Goal: Task Accomplishment & Management: Manage account settings

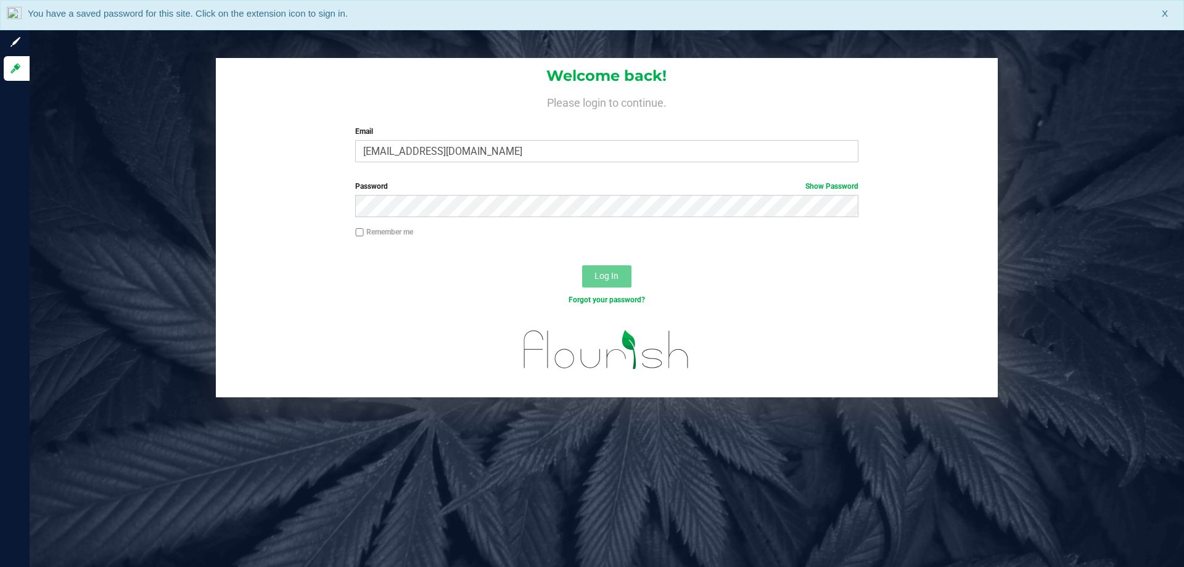
type input "[EMAIL_ADDRESS][DOMAIN_NAME]"
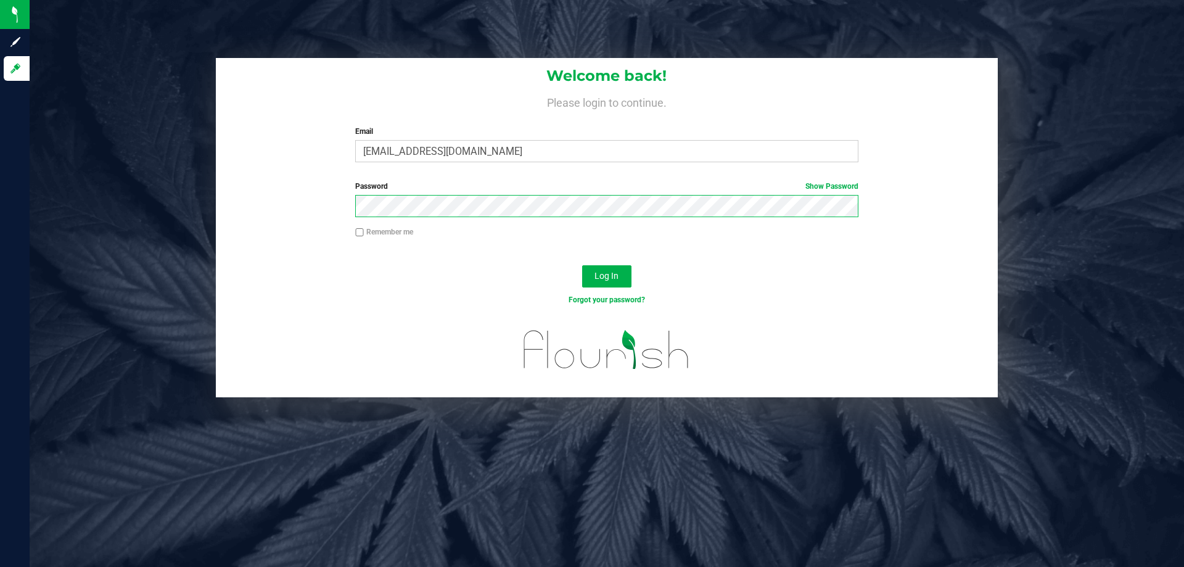
click at [582, 265] on button "Log In" at bounding box center [606, 276] width 49 height 22
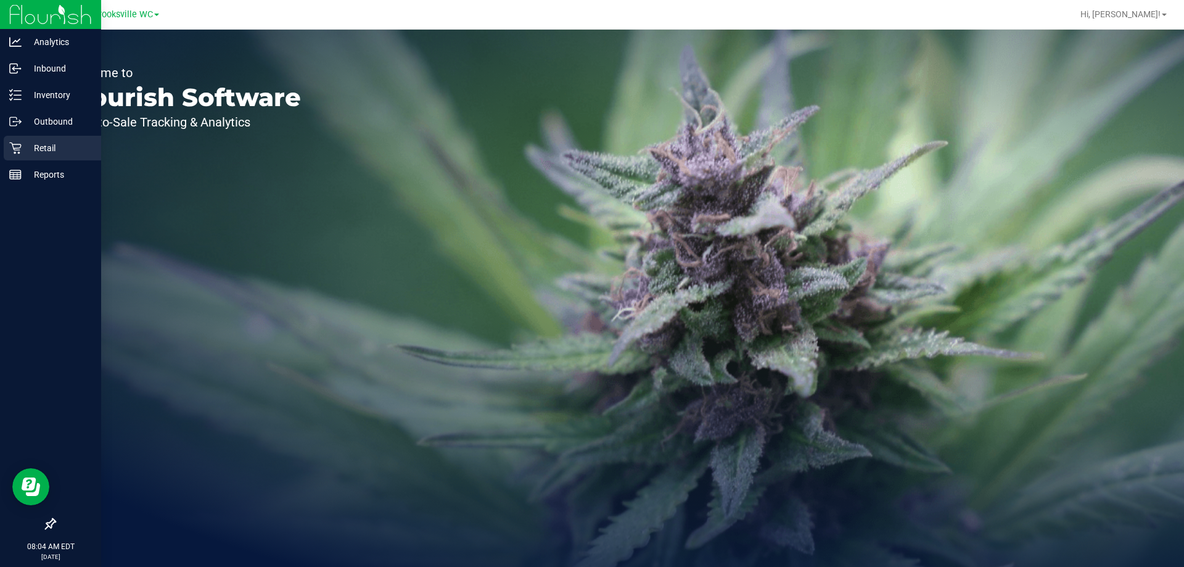
click at [26, 149] on p "Retail" at bounding box center [59, 148] width 74 height 15
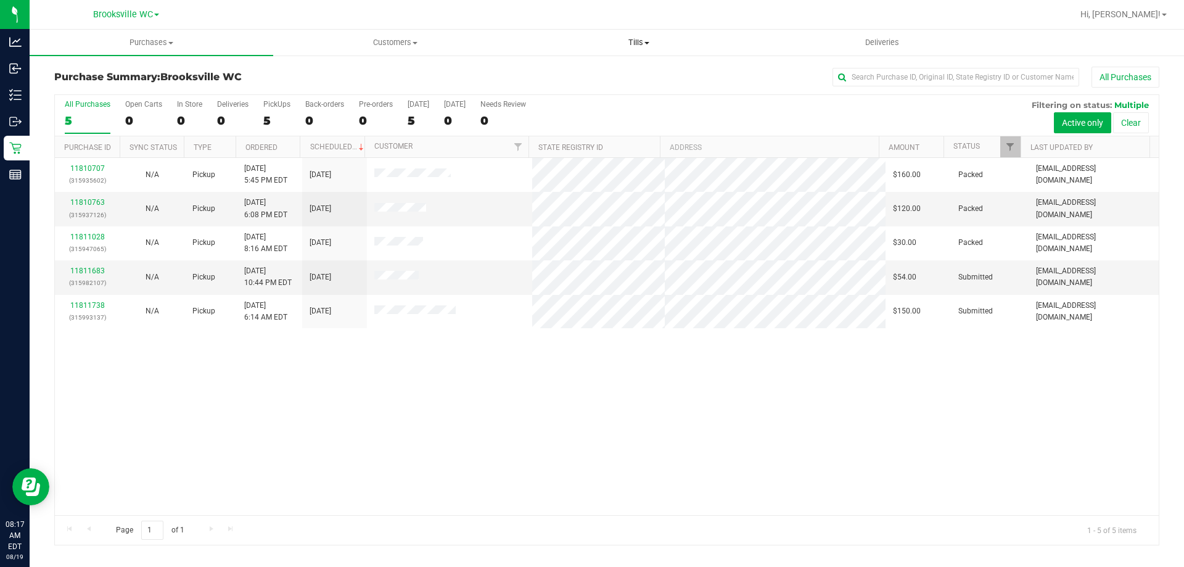
click at [645, 46] on span "Tills" at bounding box center [638, 42] width 242 height 11
click at [635, 72] on li "Manage tills" at bounding box center [639, 74] width 244 height 15
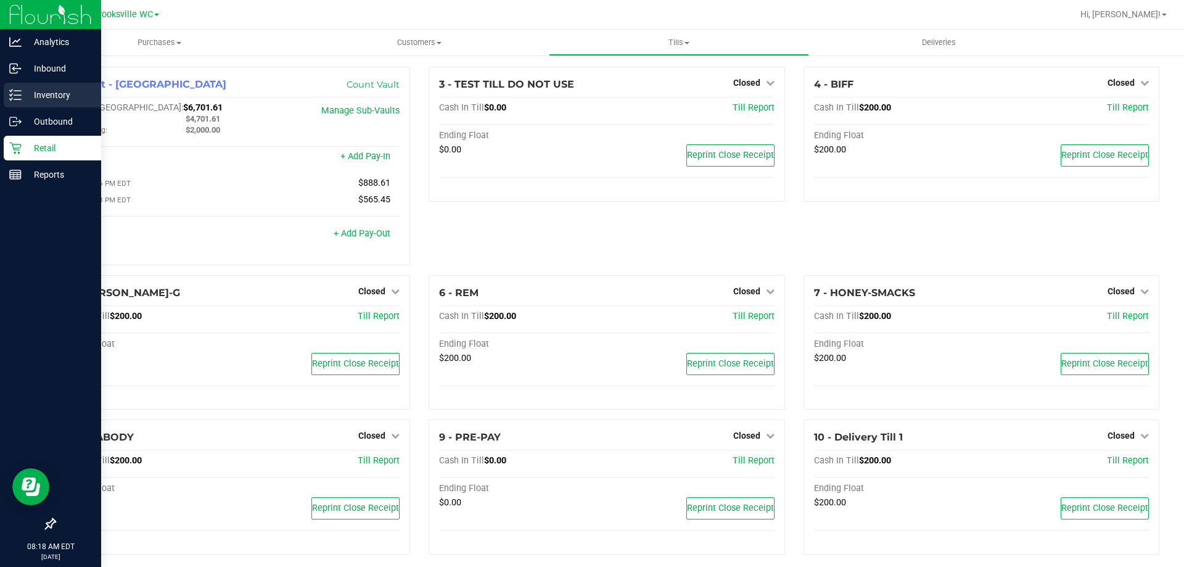
click at [32, 101] on p "Inventory" at bounding box center [59, 95] width 74 height 15
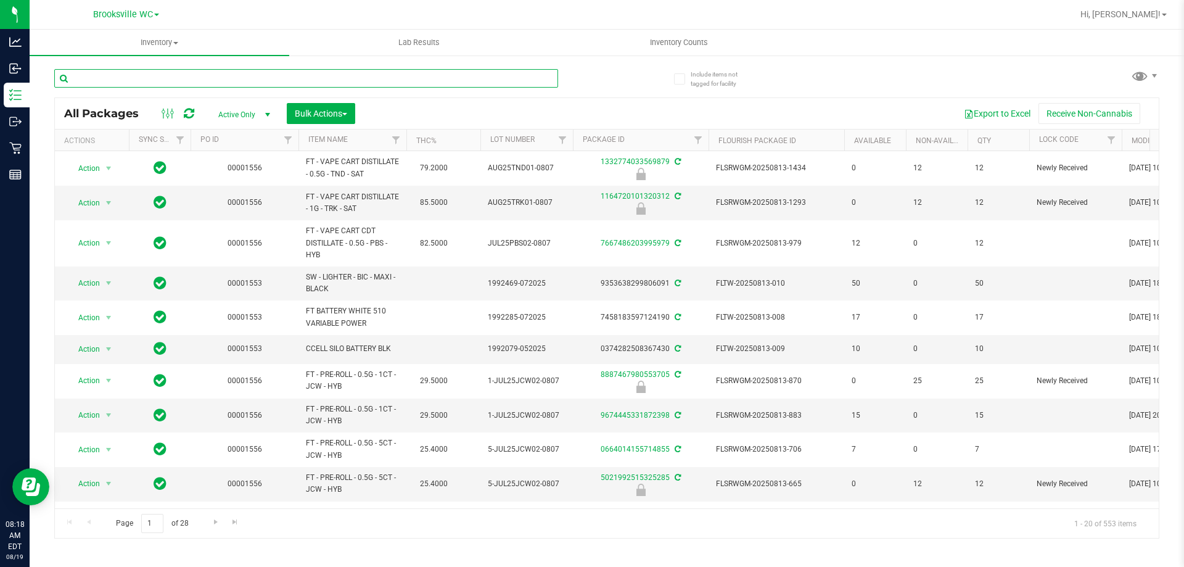
click at [269, 76] on input "text" at bounding box center [306, 78] width 504 height 19
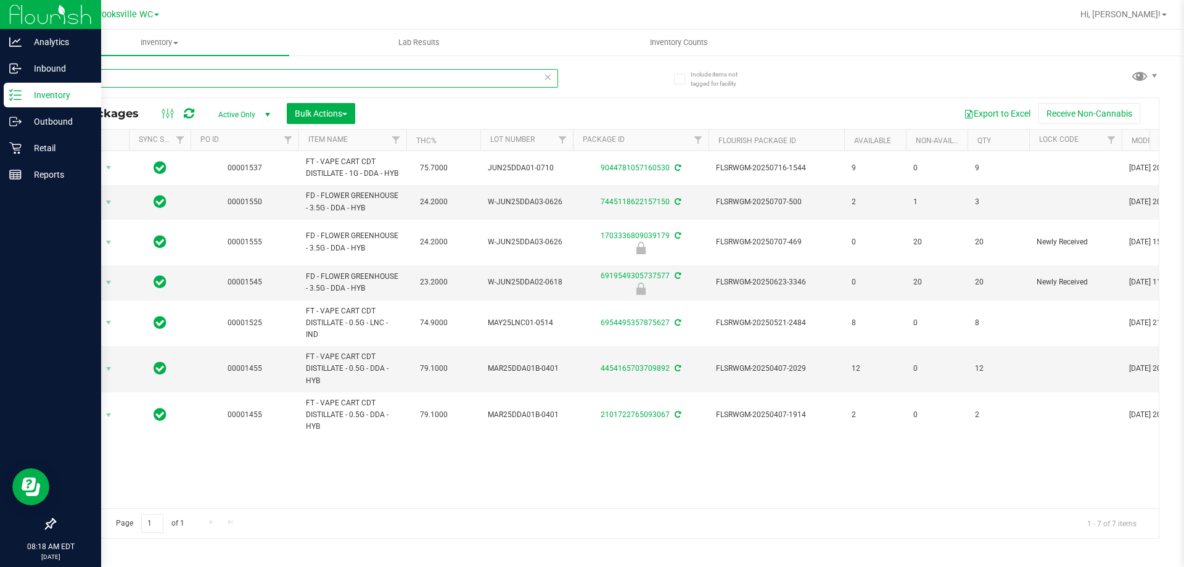
type input "dda"
click at [17, 144] on icon at bounding box center [15, 148] width 12 height 12
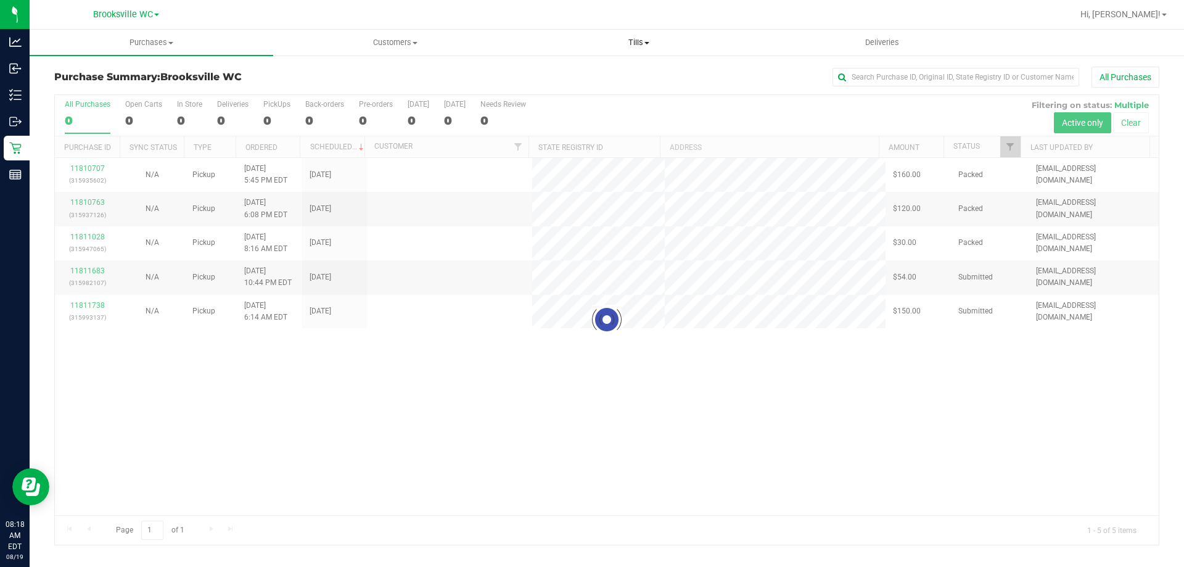
click at [640, 47] on span "Tills" at bounding box center [638, 42] width 242 height 11
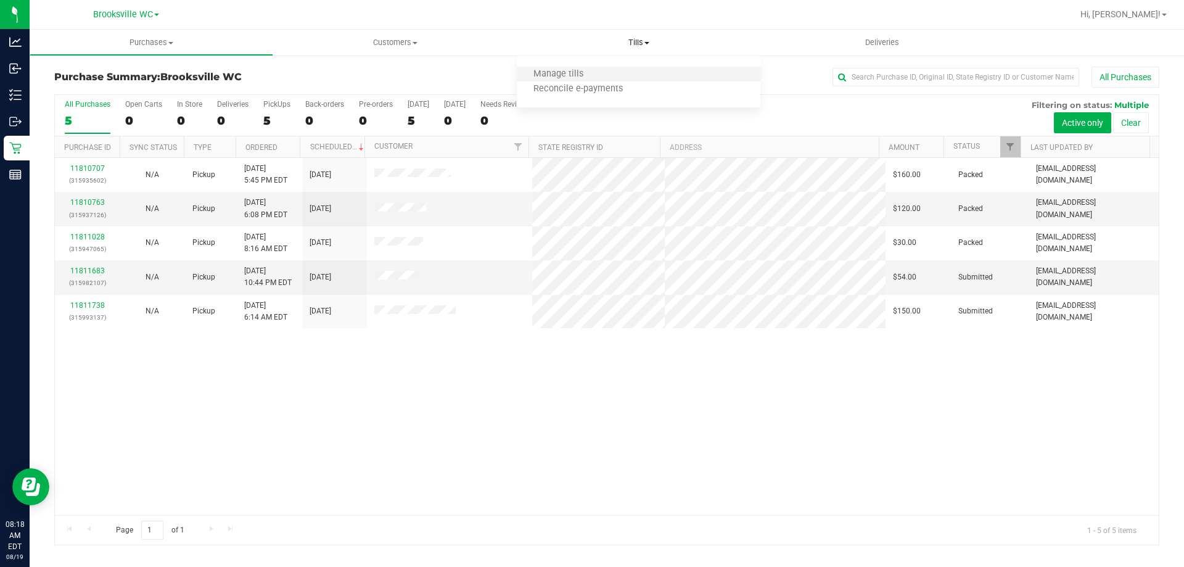
click at [639, 77] on li "Manage tills" at bounding box center [639, 74] width 244 height 15
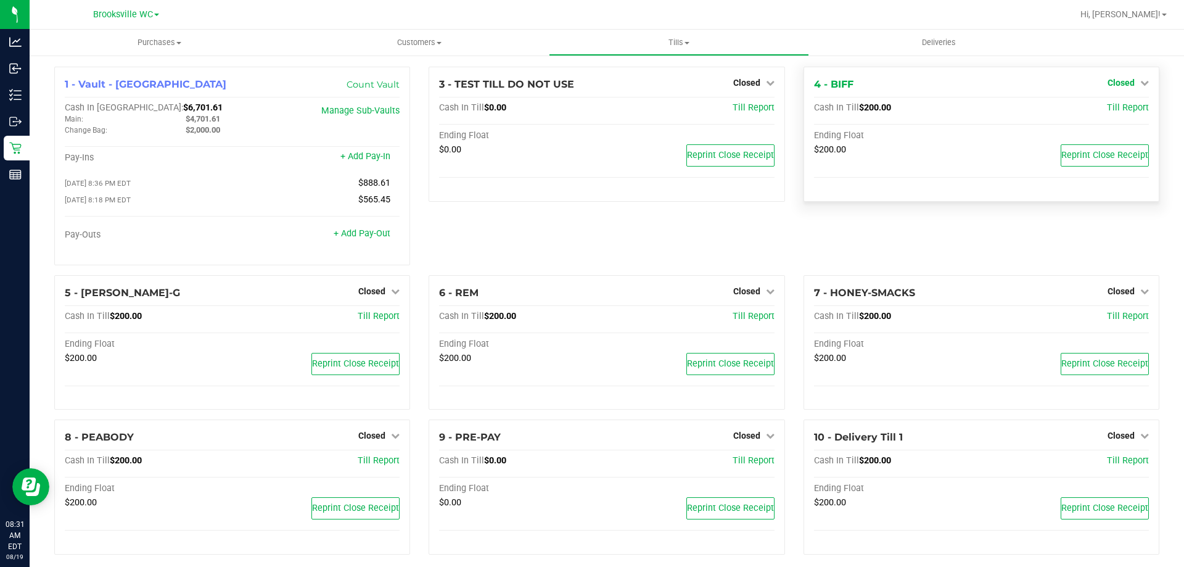
click at [1121, 80] on span "Closed" at bounding box center [1121, 83] width 27 height 10
click at [1105, 105] on link "Open Till" at bounding box center [1121, 109] width 33 height 10
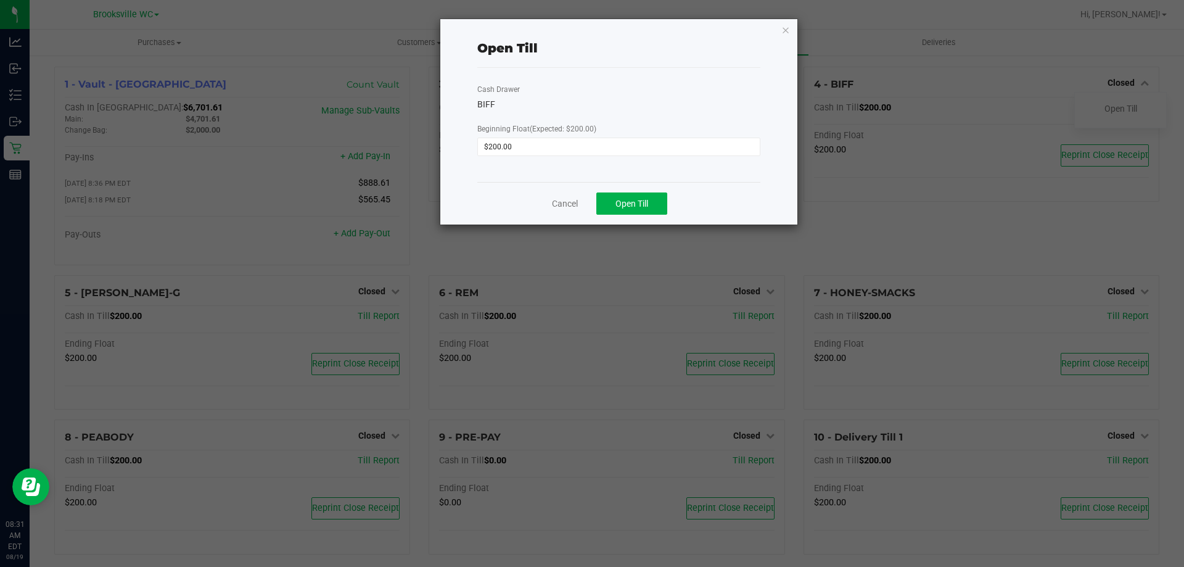
click at [632, 216] on div "Cancel Open Till" at bounding box center [618, 203] width 283 height 43
click at [638, 210] on button "Open Till" at bounding box center [631, 203] width 71 height 22
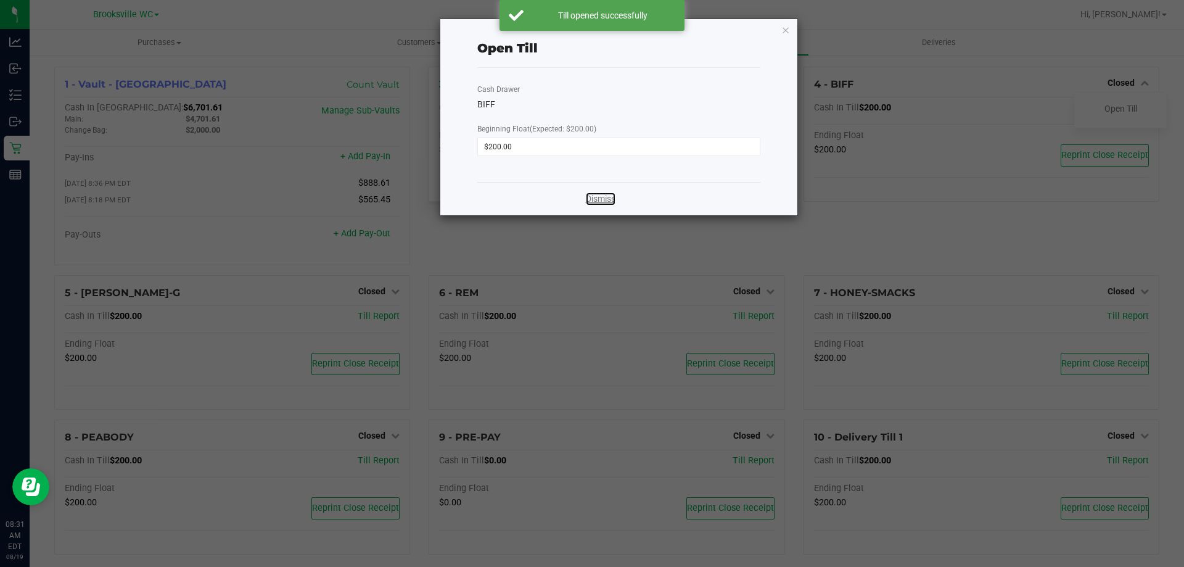
click at [595, 199] on link "Dismiss" at bounding box center [601, 198] width 30 height 13
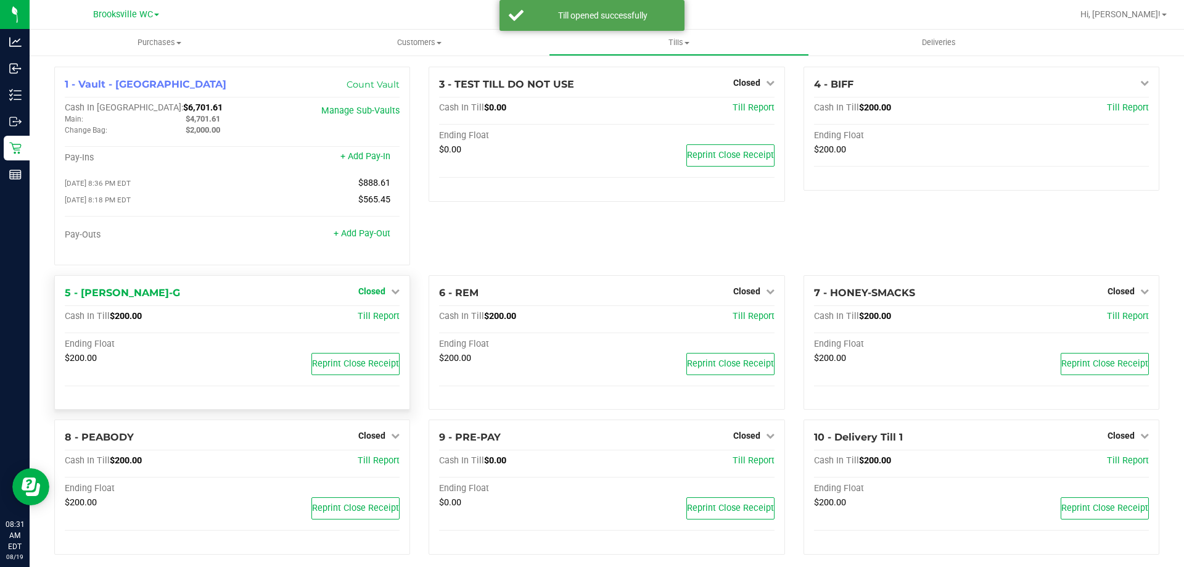
click at [373, 295] on span "Closed" at bounding box center [371, 291] width 27 height 10
click at [373, 316] on link "Open Till" at bounding box center [371, 316] width 33 height 10
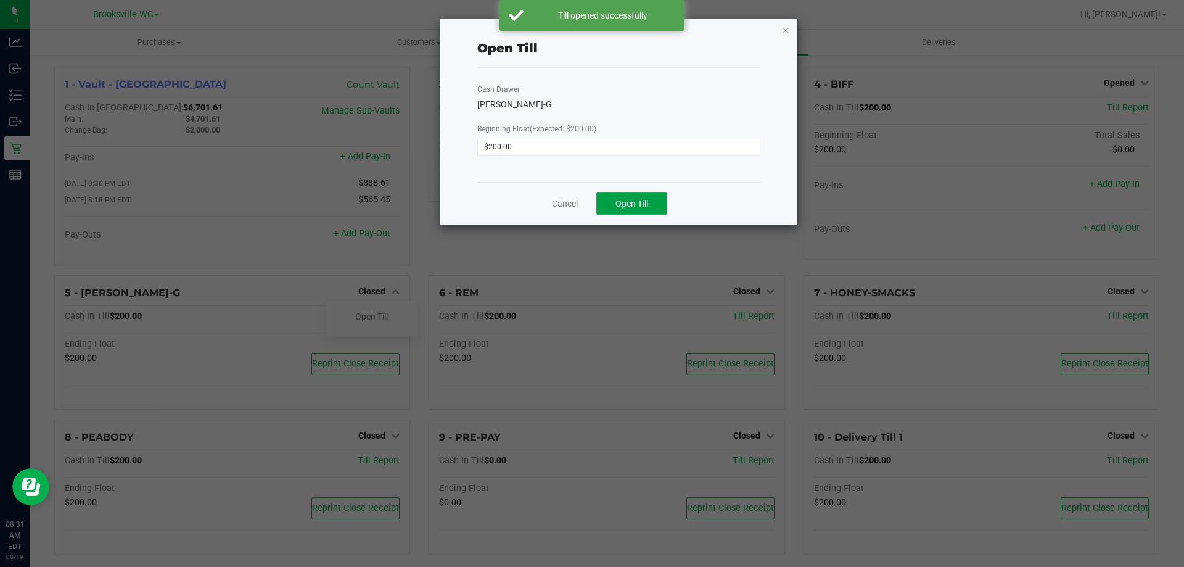
click at [642, 204] on span "Open Till" at bounding box center [632, 204] width 33 height 10
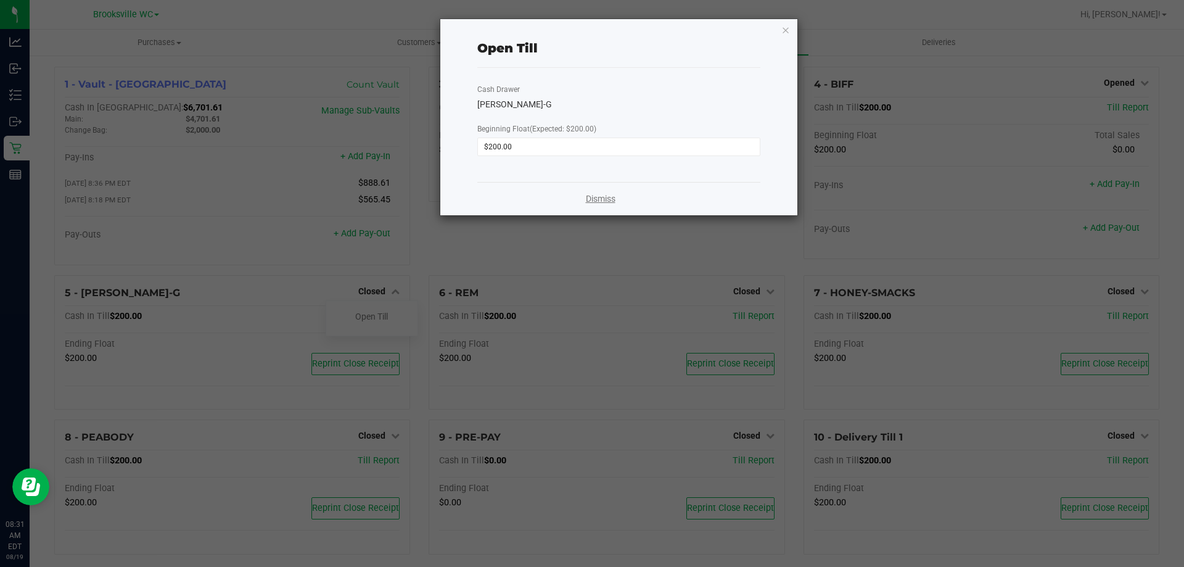
click at [596, 202] on link "Dismiss" at bounding box center [601, 198] width 30 height 13
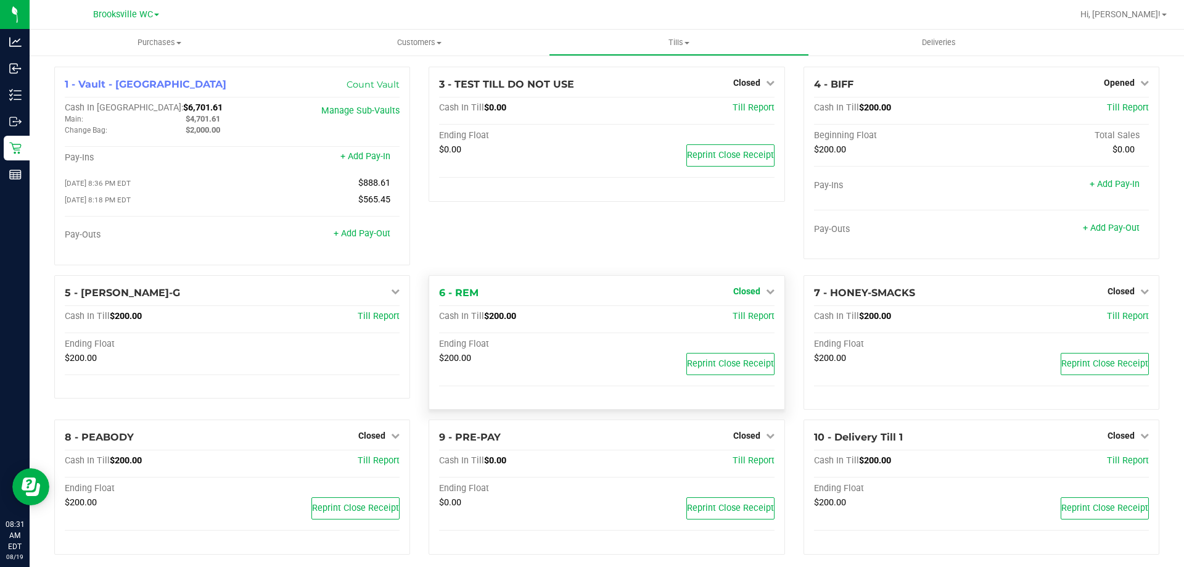
click at [749, 295] on span "Closed" at bounding box center [746, 291] width 27 height 10
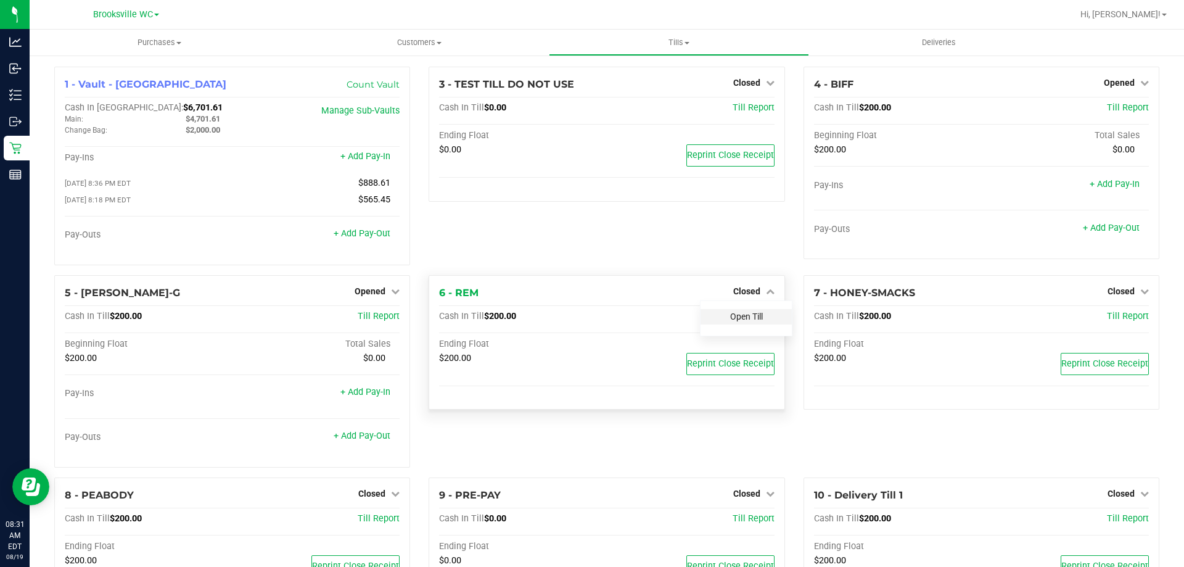
click at [748, 321] on link "Open Till" at bounding box center [746, 316] width 33 height 10
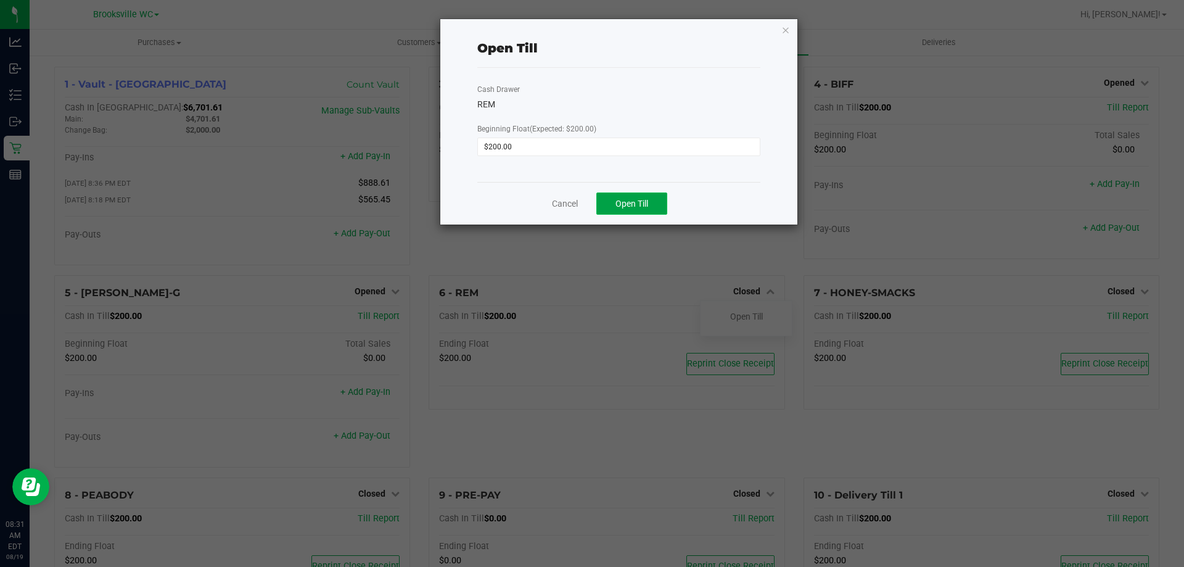
click at [638, 203] on span "Open Till" at bounding box center [632, 204] width 33 height 10
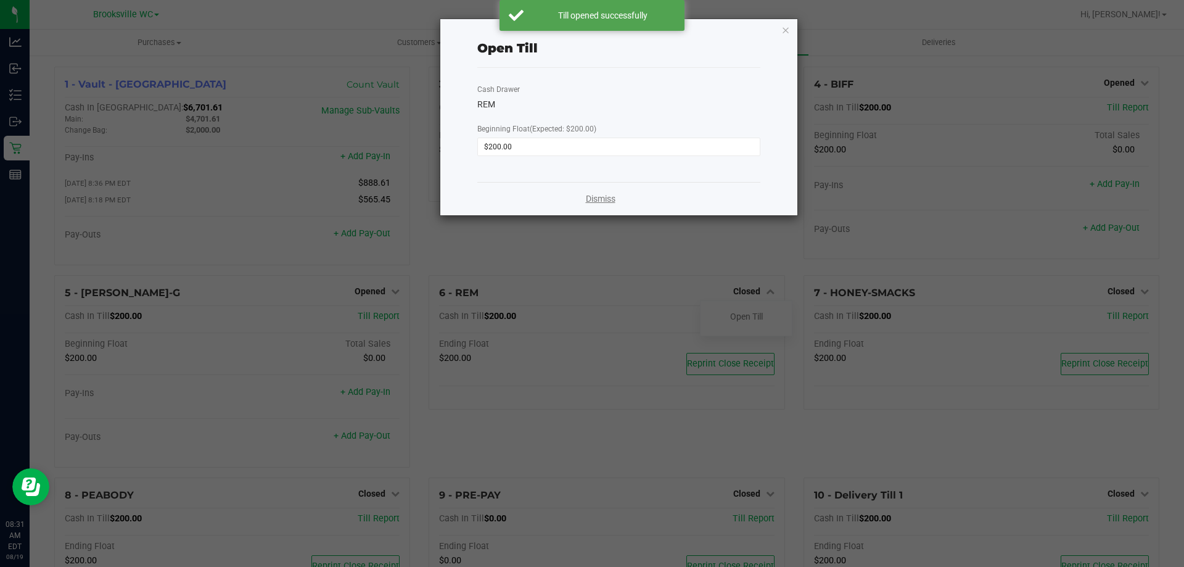
click at [608, 200] on link "Dismiss" at bounding box center [601, 198] width 30 height 13
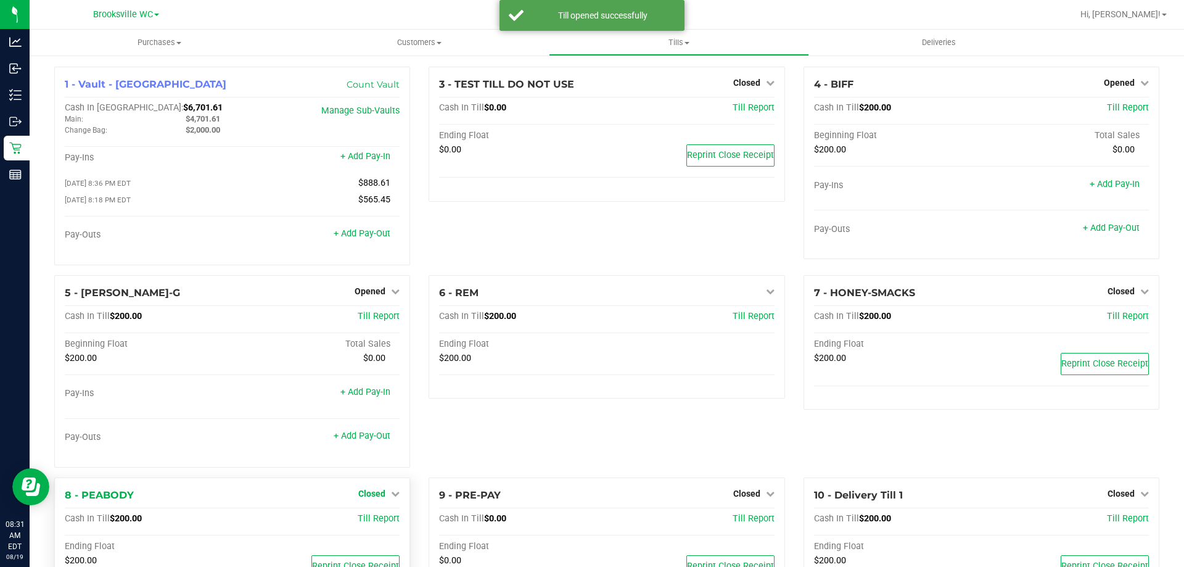
click at [369, 495] on span "Closed" at bounding box center [371, 493] width 27 height 10
click at [365, 520] on link "Open Till" at bounding box center [371, 519] width 33 height 10
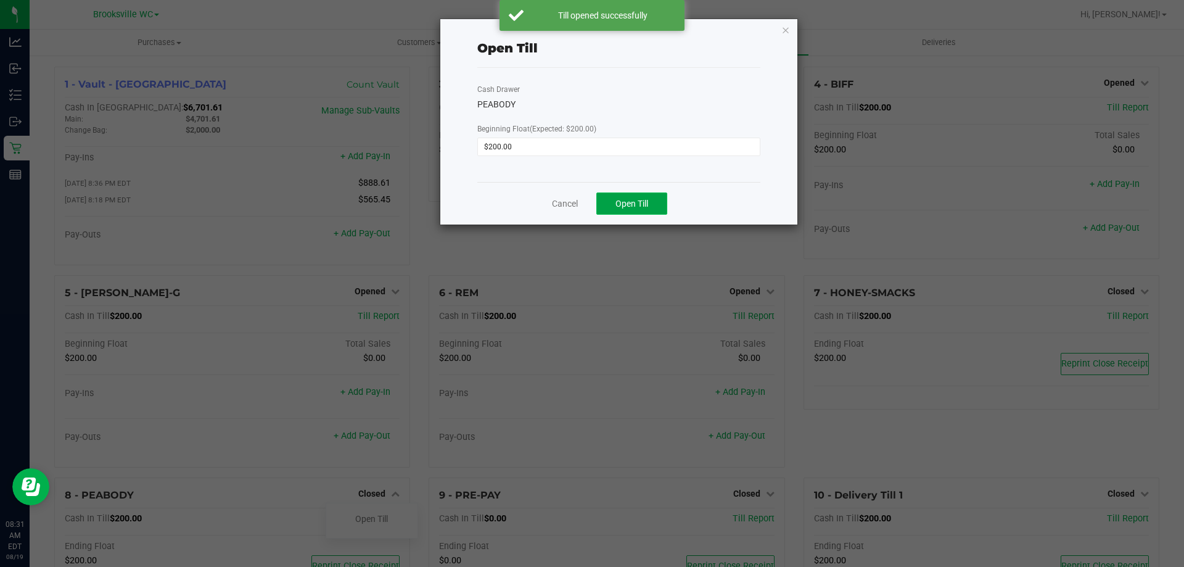
click at [643, 200] on span "Open Till" at bounding box center [632, 204] width 33 height 10
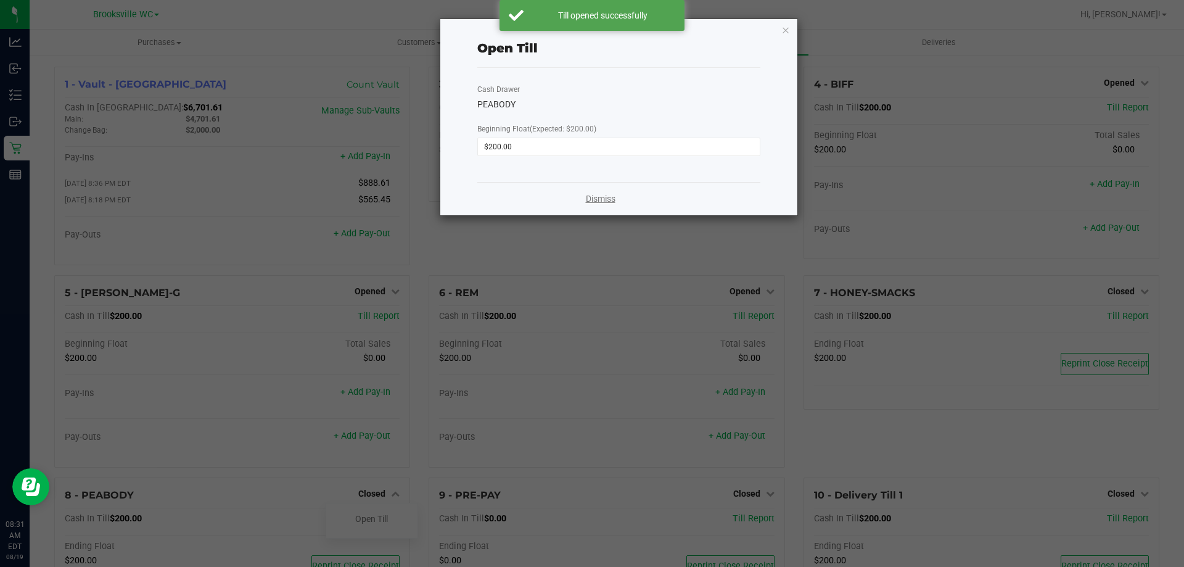
click at [605, 200] on link "Dismiss" at bounding box center [601, 198] width 30 height 13
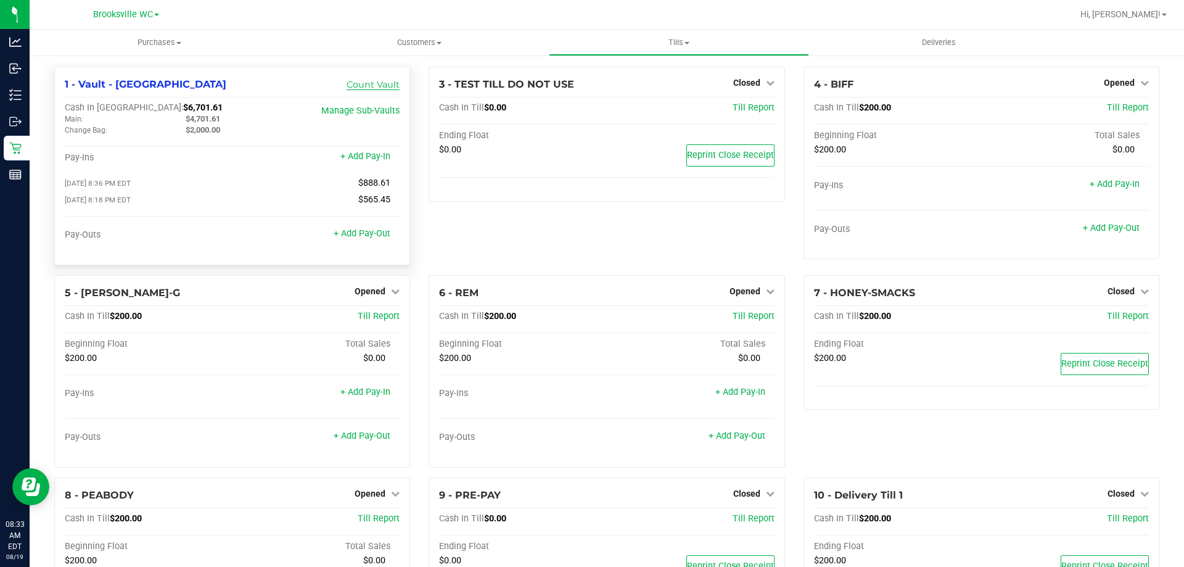
click at [366, 85] on link "Count Vault" at bounding box center [373, 84] width 53 height 11
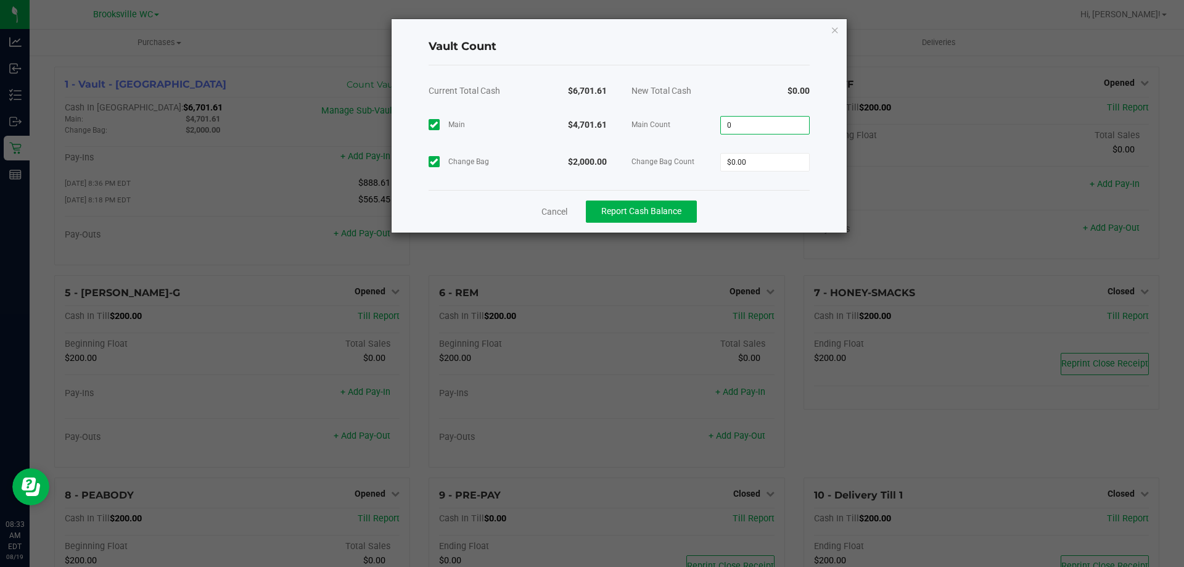
click at [754, 121] on input "0" at bounding box center [765, 125] width 88 height 17
type input "$4,701.61"
type input "$2,000.00"
click at [758, 197] on div "Cancel Report Cash Balance" at bounding box center [619, 211] width 381 height 43
click at [669, 211] on span "Report Cash Balance" at bounding box center [641, 211] width 80 height 10
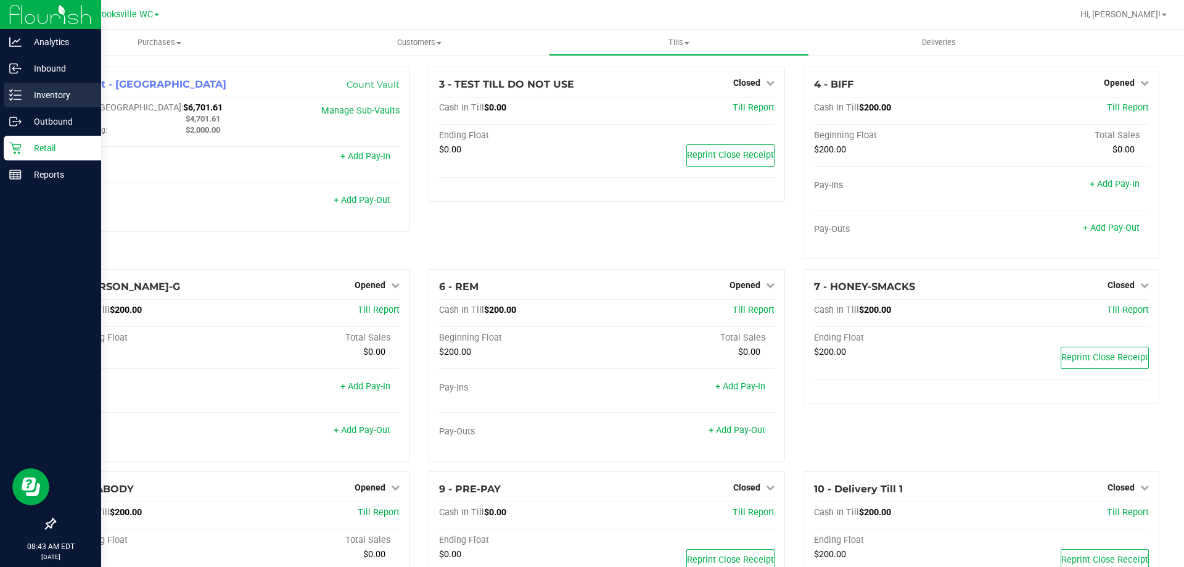
click at [20, 94] on icon at bounding box center [15, 95] width 12 height 12
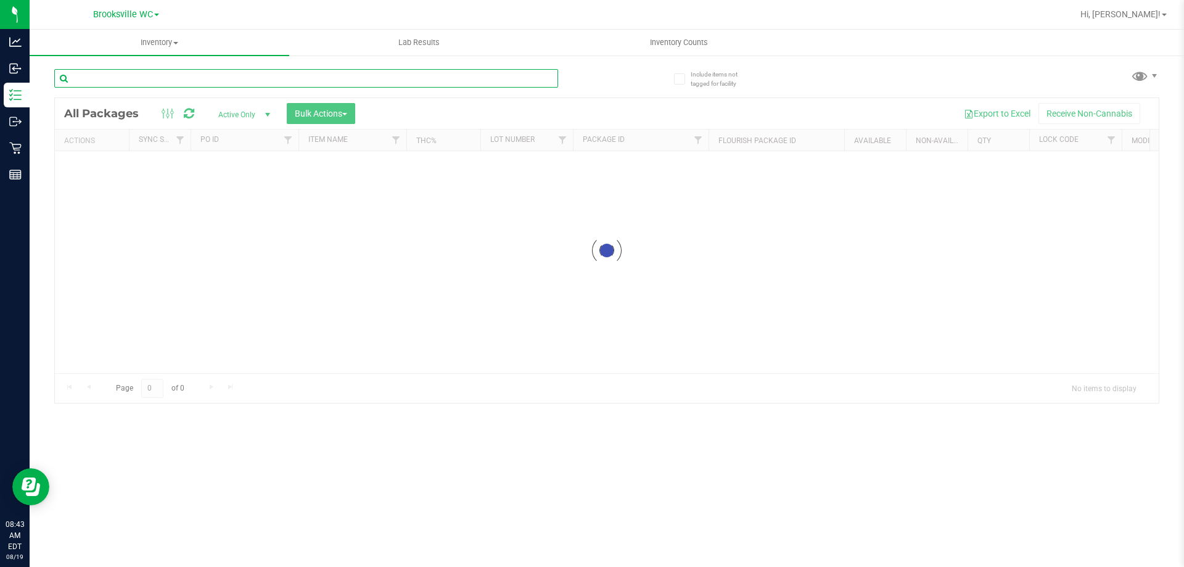
click at [333, 80] on input "text" at bounding box center [306, 78] width 504 height 19
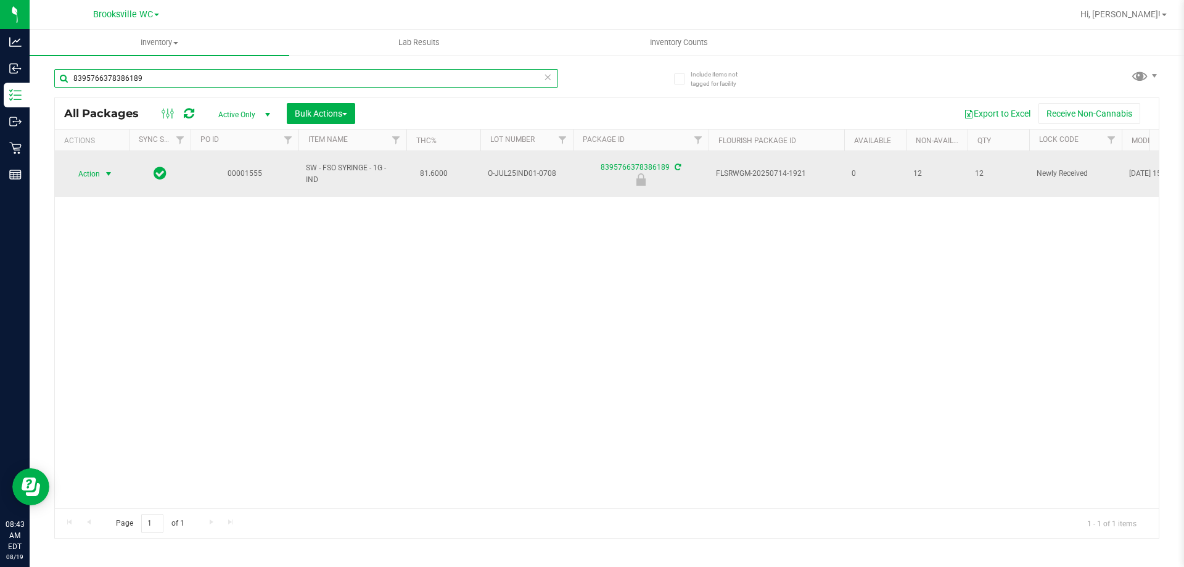
type input "8395766378386189"
click at [86, 168] on span "Action" at bounding box center [83, 173] width 33 height 17
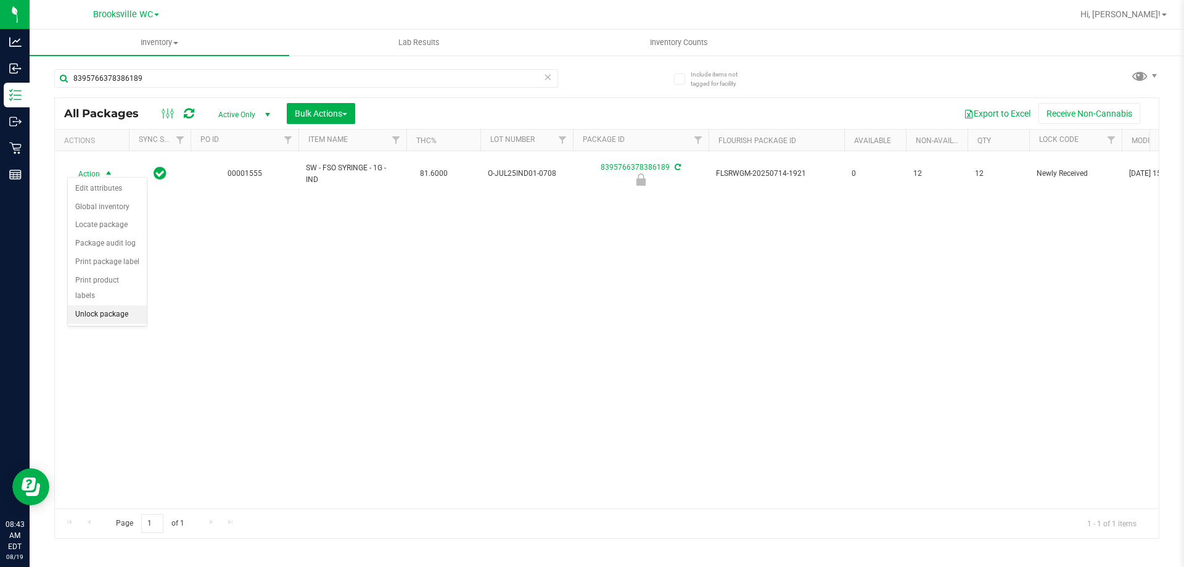
click at [105, 305] on li "Unlock package" at bounding box center [107, 314] width 79 height 19
